Goal: Check status: Check status

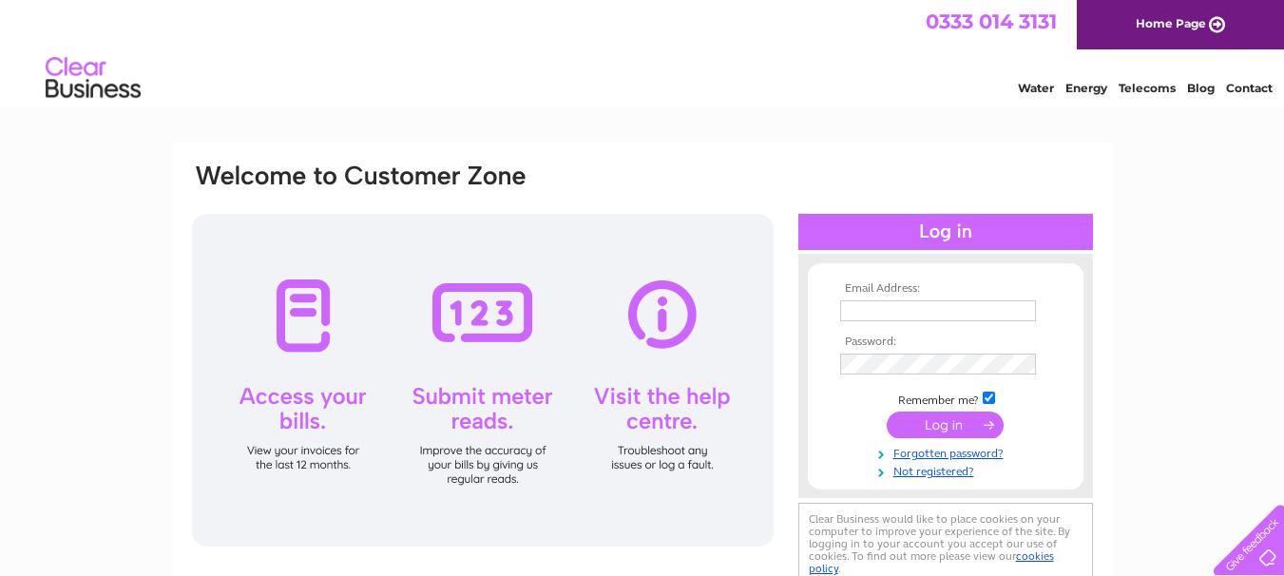
type input "[EMAIL_ADDRESS][DOMAIN_NAME]"
click at [910, 424] on input "submit" at bounding box center [945, 425] width 117 height 27
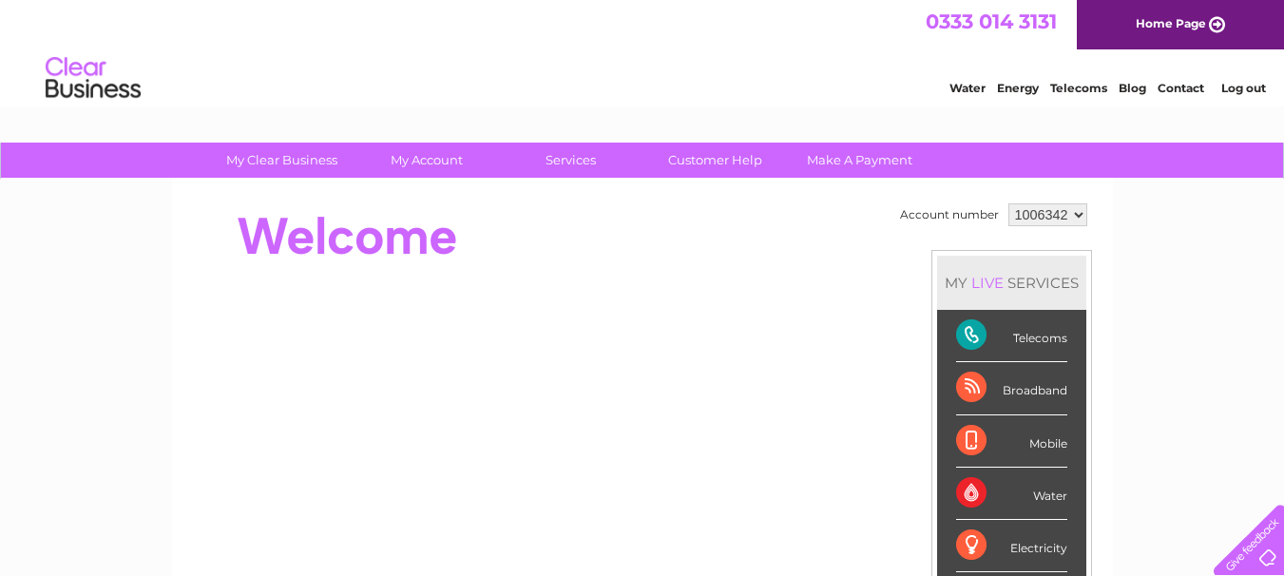
click at [1072, 219] on select "1006342" at bounding box center [1047, 214] width 79 height 23
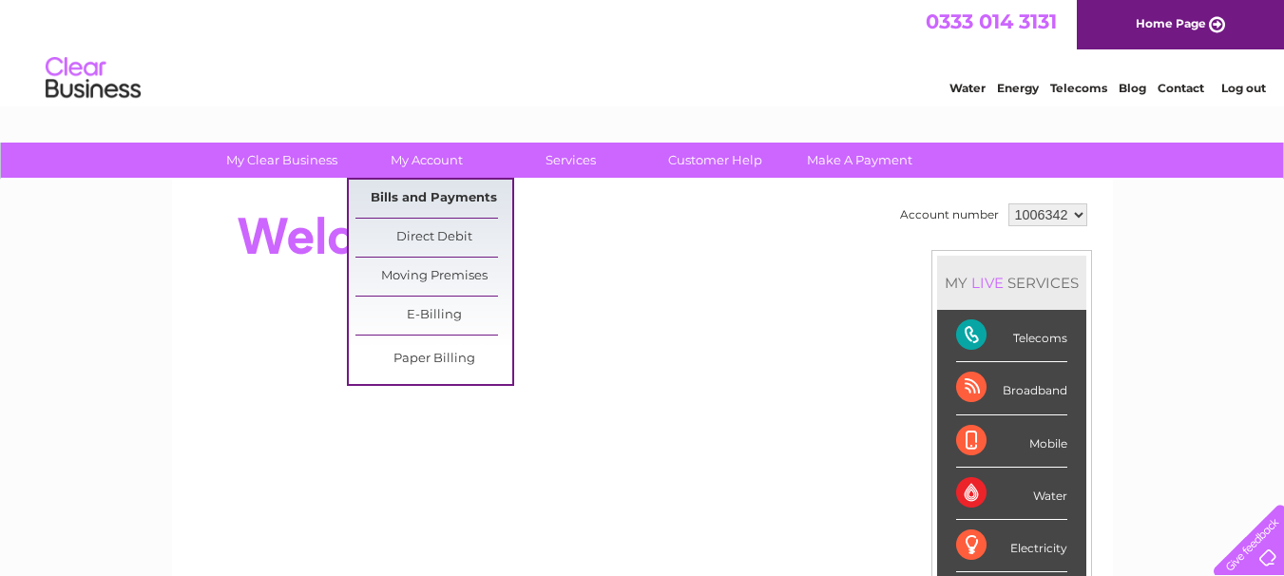
drag, startPoint x: 457, startPoint y: 187, endPoint x: 407, endPoint y: 191, distance: 50.5
click at [407, 191] on link "Bills and Payments" at bounding box center [433, 199] width 157 height 38
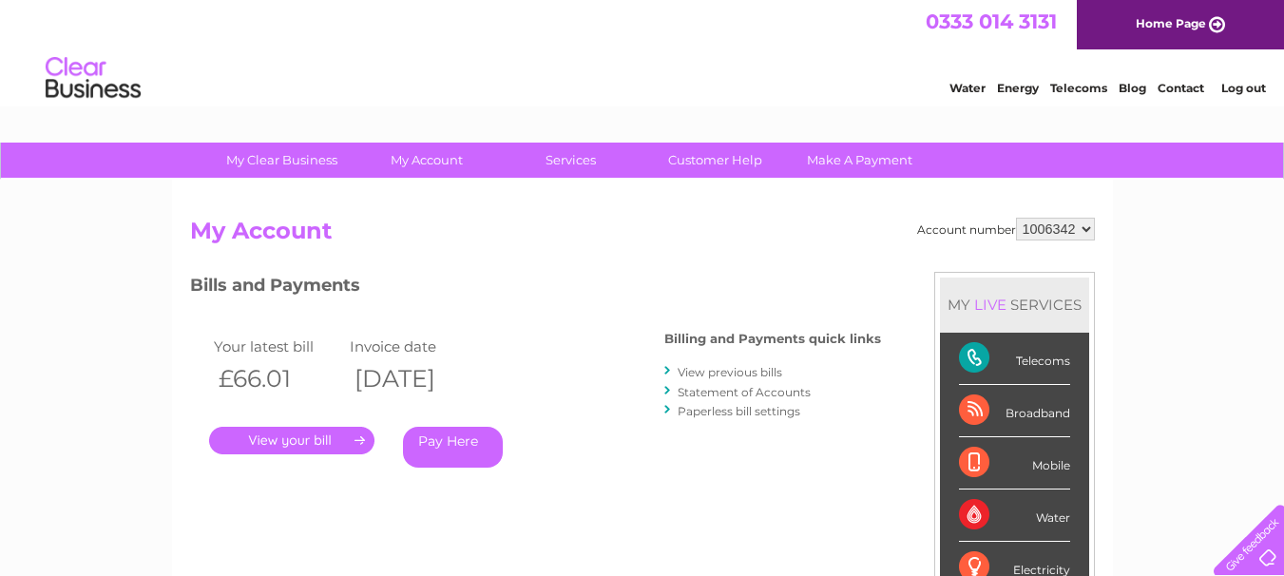
click at [309, 438] on link "." at bounding box center [291, 441] width 165 height 28
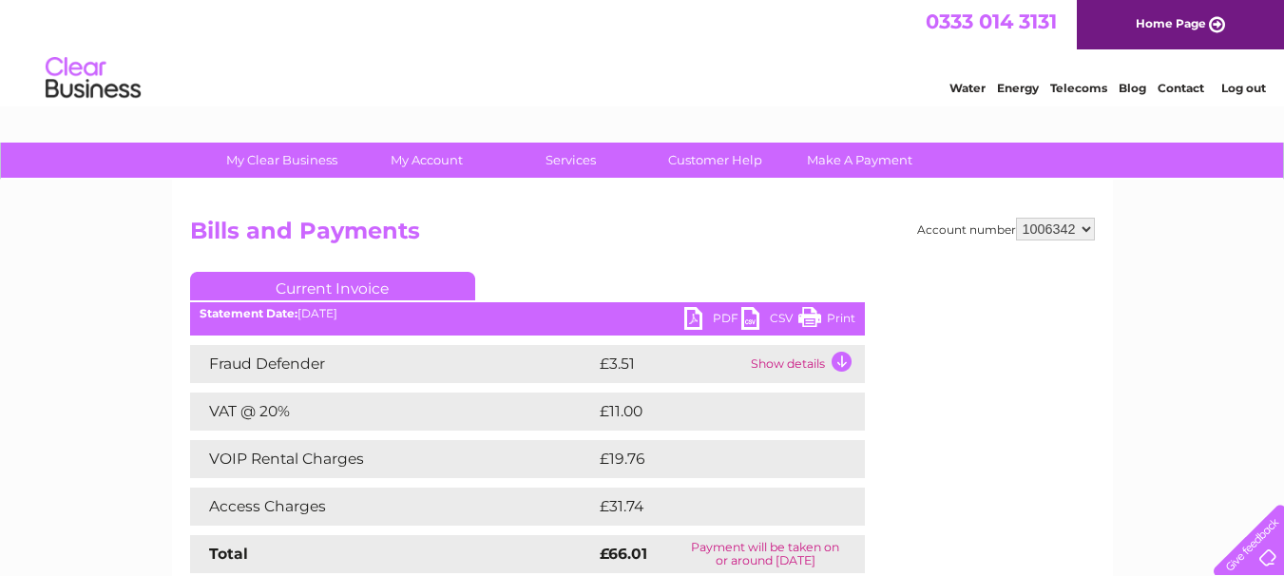
click at [486, 502] on td "Access Charges" at bounding box center [392, 507] width 405 height 38
click at [845, 357] on td "Show details" at bounding box center [805, 364] width 119 height 38
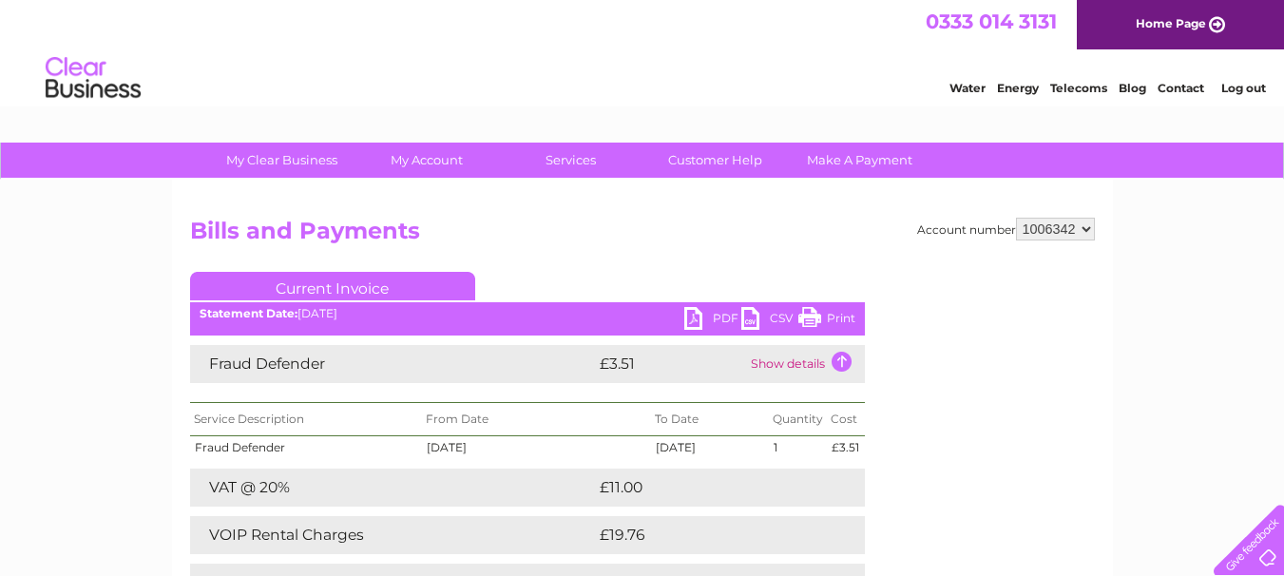
click at [901, 471] on div "Account number 1006342 Bills and Payments Current Invoice PDF CSV Print" at bounding box center [642, 451] width 905 height 466
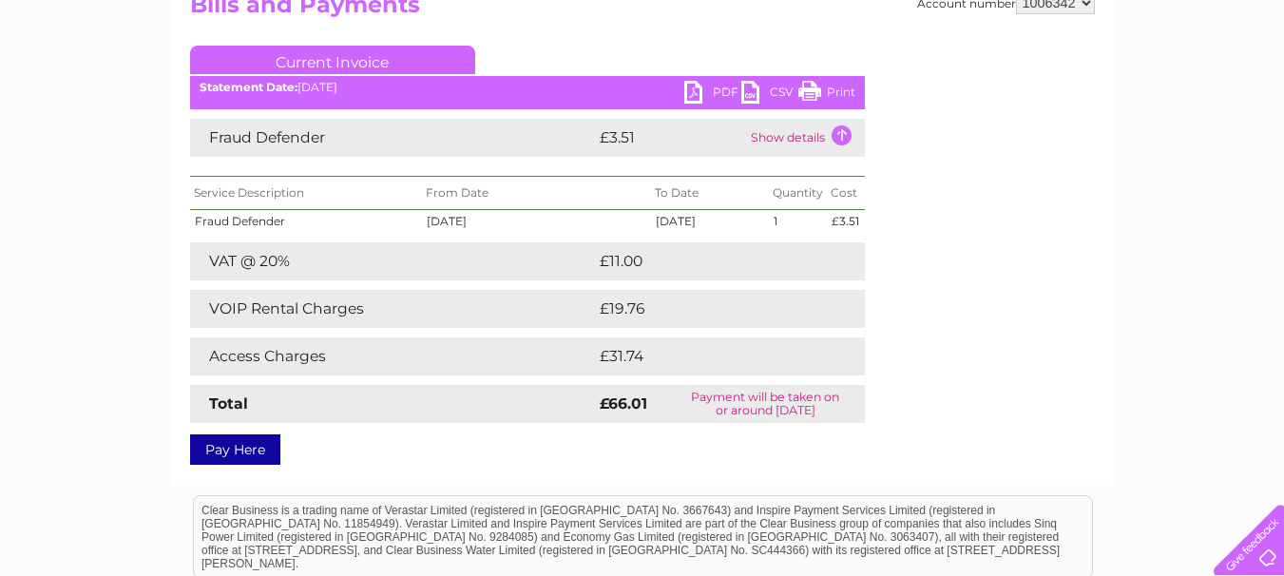
scroll to position [228, 0]
